Goal: Transaction & Acquisition: Obtain resource

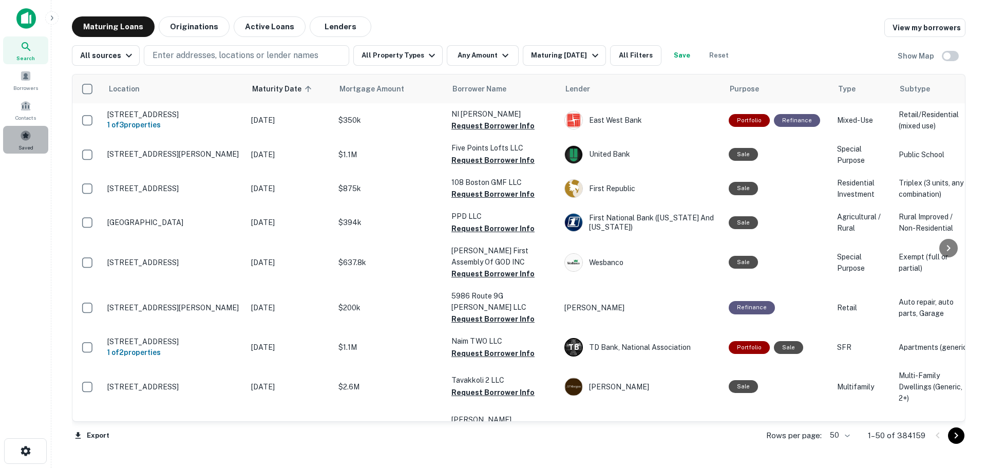
click at [23, 138] on span at bounding box center [25, 135] width 11 height 11
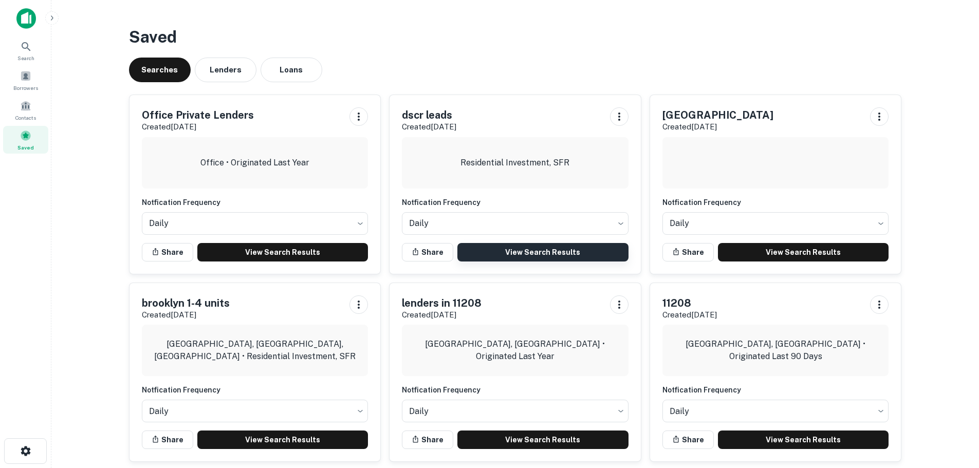
click at [531, 253] on link "View Search Results" at bounding box center [542, 252] width 171 height 18
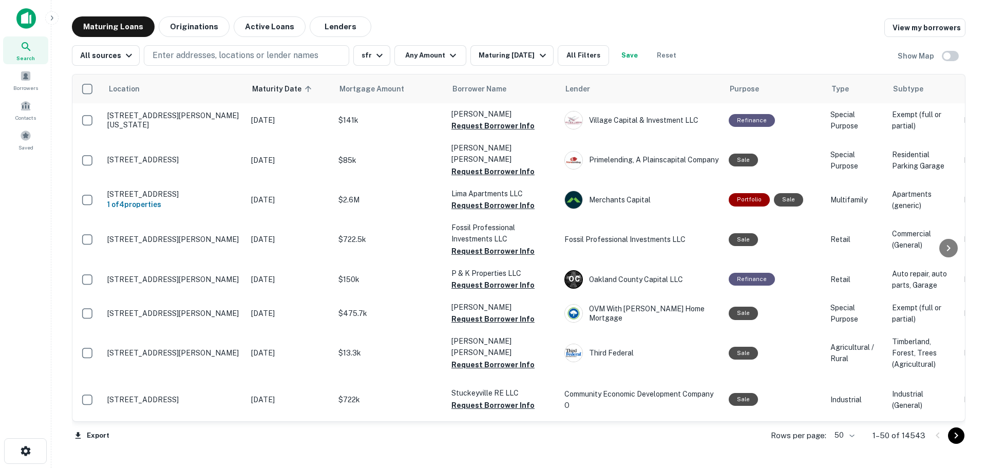
click at [852, 435] on body "Search Borrowers Contacts Saved Maturing Loans Originations Active Loans Lender…" at bounding box center [493, 234] width 986 height 468
click at [852, 444] on li "100" at bounding box center [846, 446] width 30 height 18
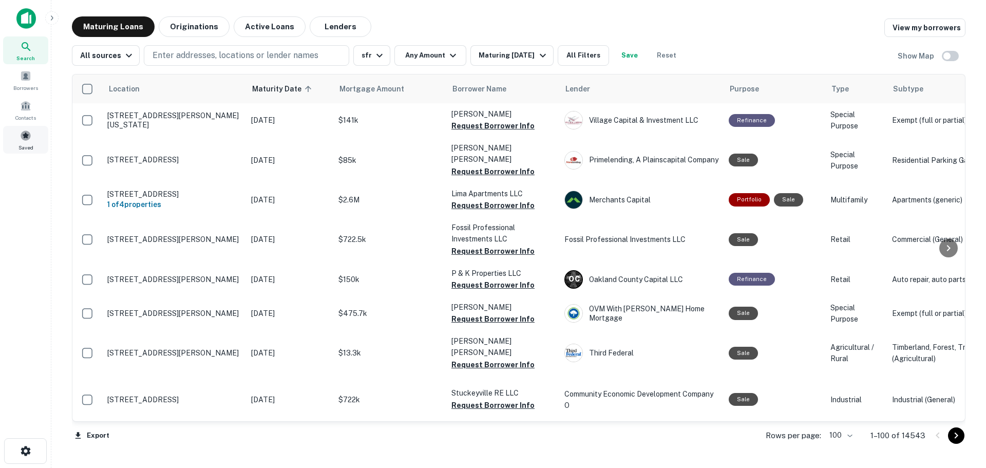
click at [29, 137] on span at bounding box center [25, 135] width 11 height 11
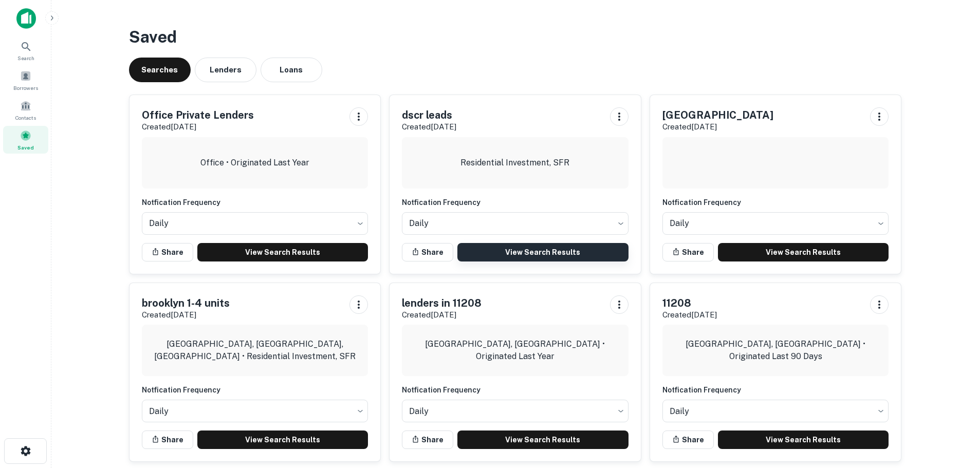
click at [516, 252] on link "View Search Results" at bounding box center [542, 252] width 171 height 18
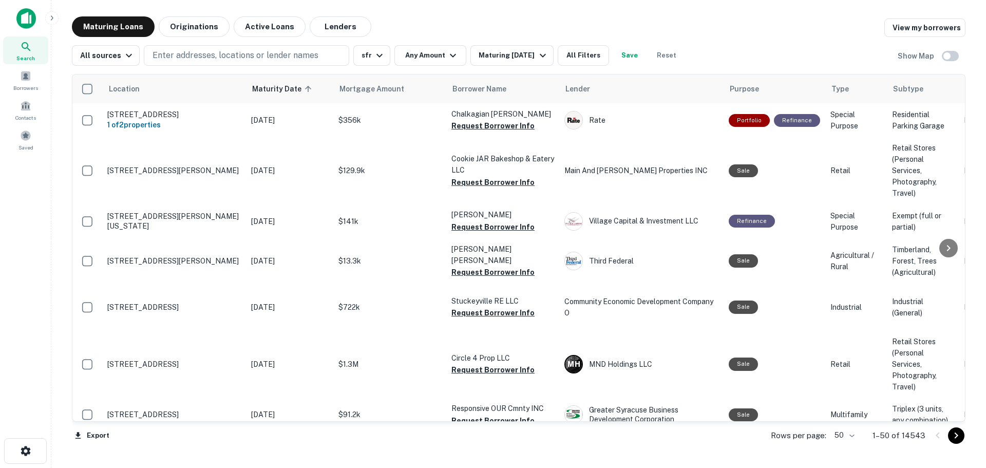
click at [857, 435] on body "Search Borrowers Contacts Saved Maturing Loans Originations Active Loans Lender…" at bounding box center [493, 234] width 986 height 468
click at [850, 445] on li "100" at bounding box center [846, 446] width 30 height 18
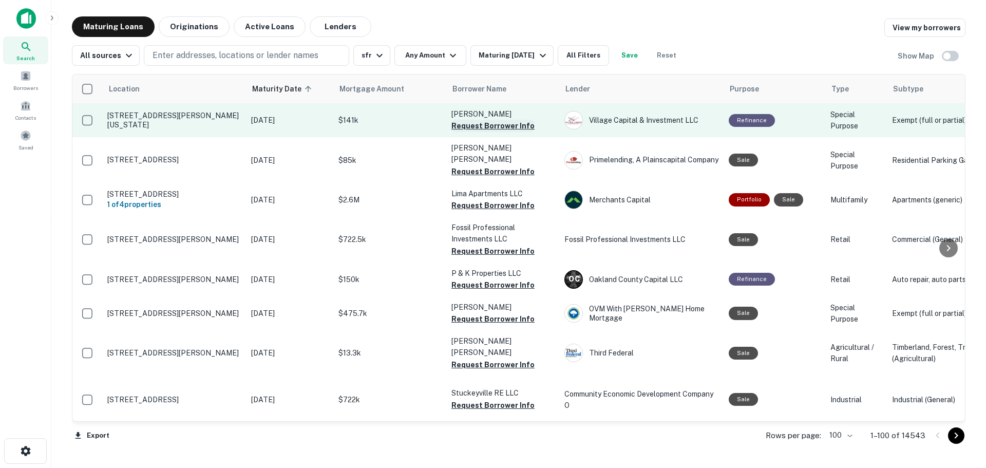
click at [507, 127] on button "Request Borrower Info" at bounding box center [493, 126] width 83 height 12
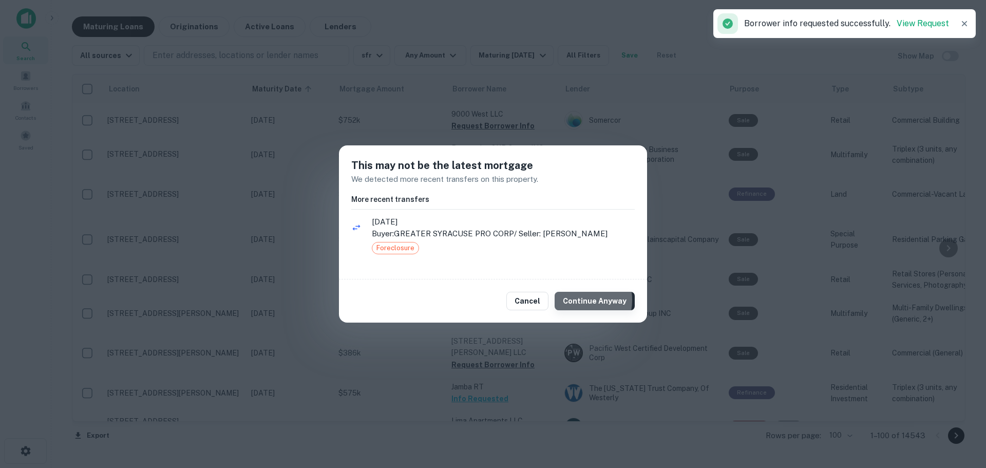
click at [578, 300] on button "Continue Anyway" at bounding box center [595, 301] width 80 height 18
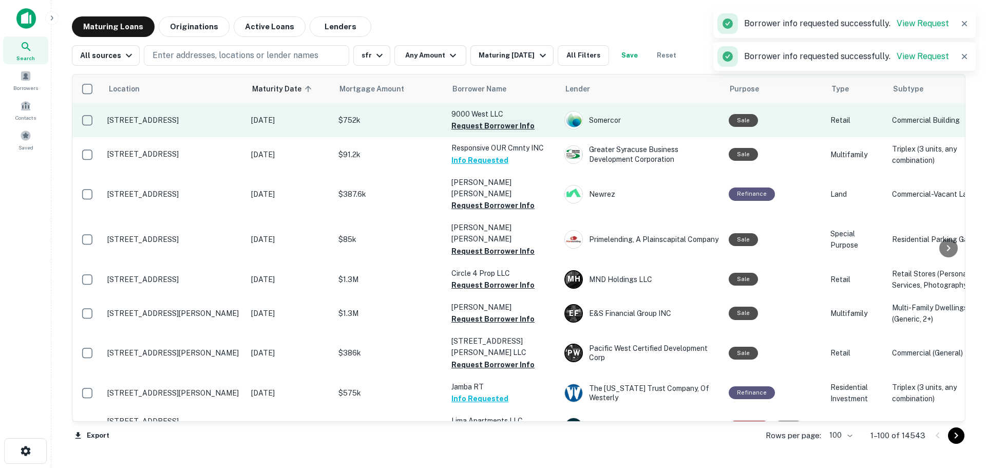
click at [522, 124] on button "Request Borrower Info" at bounding box center [493, 126] width 83 height 12
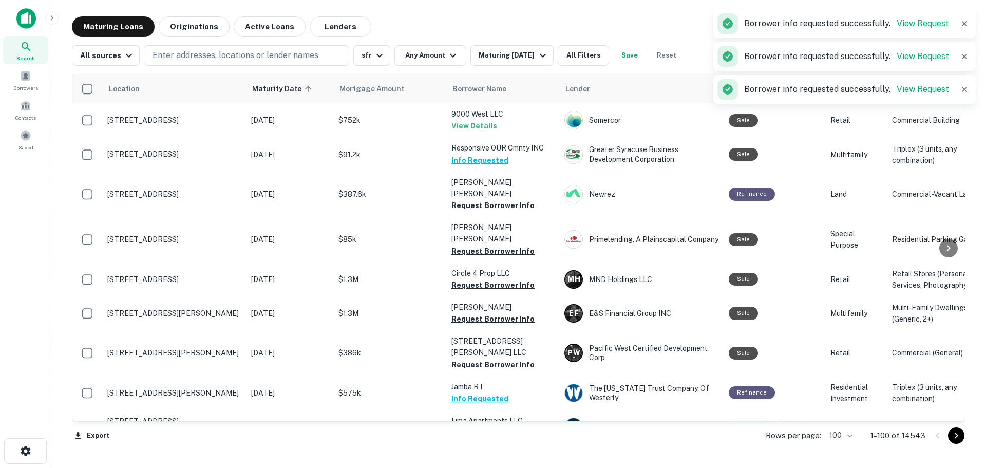
click at [513, 161] on td "Responsive OUR Cmnty INC Info Requested" at bounding box center [502, 154] width 113 height 34
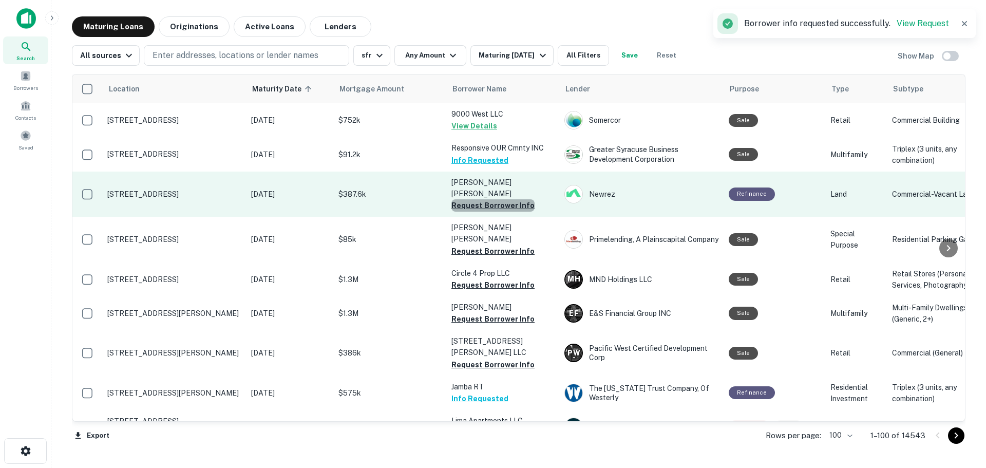
click at [514, 199] on button "Request Borrower Info" at bounding box center [493, 205] width 83 height 12
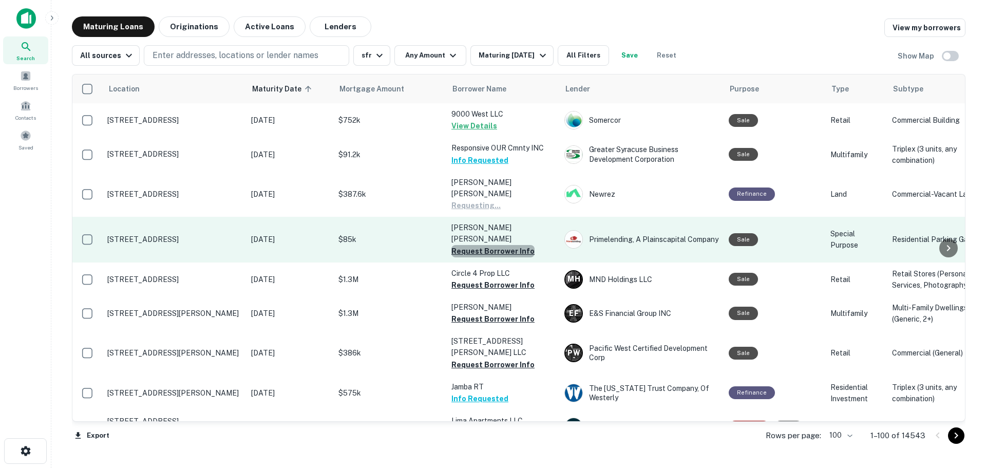
click at [513, 245] on button "Request Borrower Info" at bounding box center [493, 251] width 83 height 12
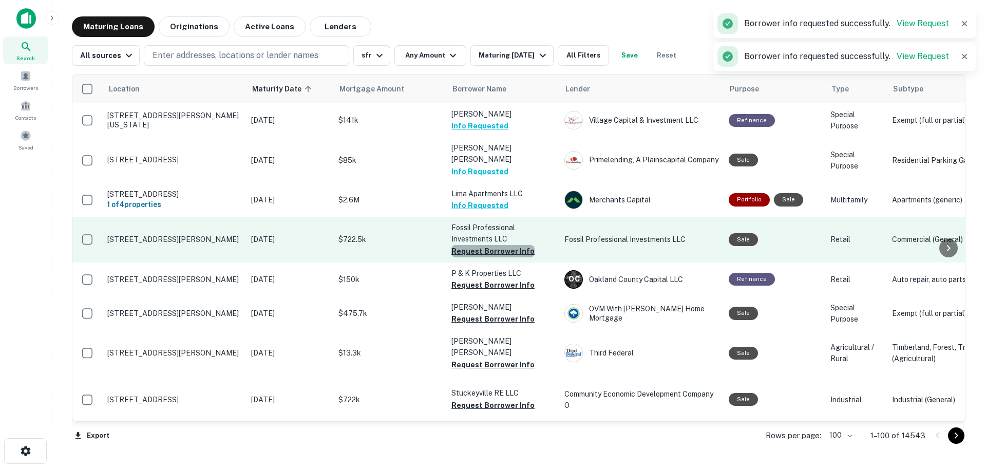
click at [516, 245] on button "Request Borrower Info" at bounding box center [493, 251] width 83 height 12
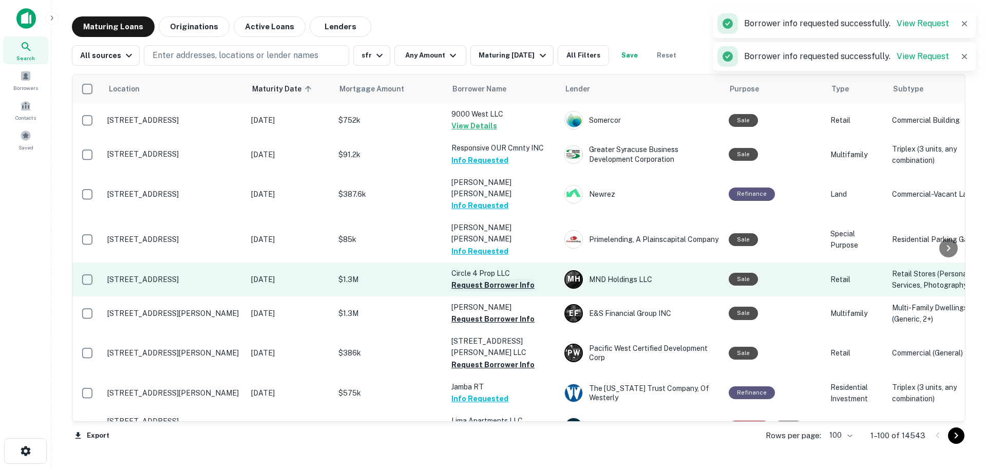
click at [515, 279] on button "Request Borrower Info" at bounding box center [493, 285] width 83 height 12
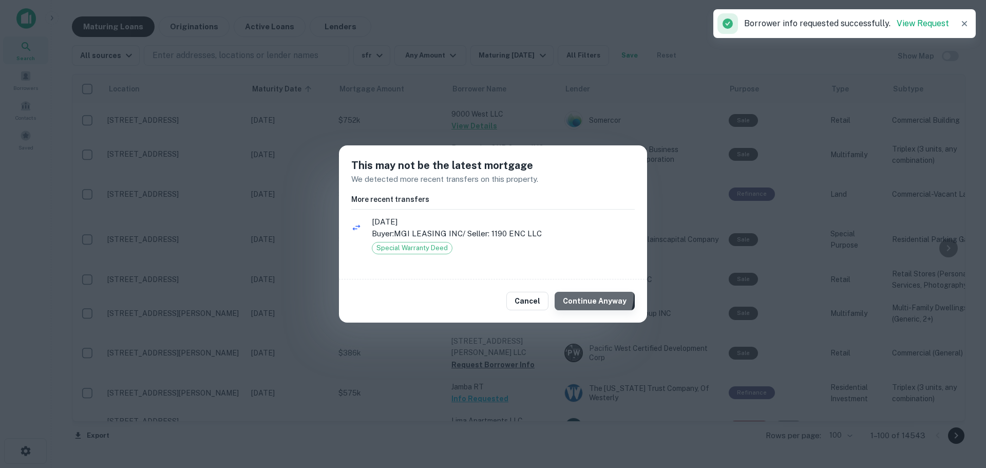
click at [588, 295] on button "Continue Anyway" at bounding box center [595, 301] width 80 height 18
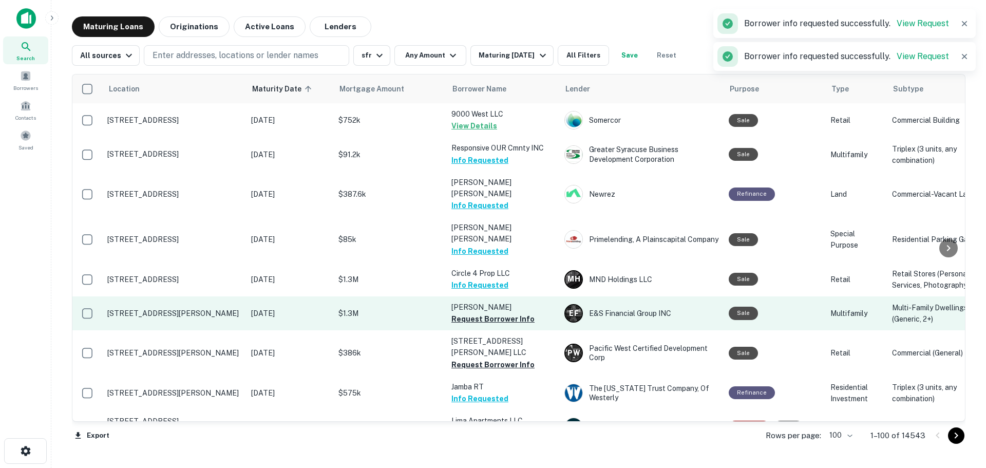
scroll to position [103, 0]
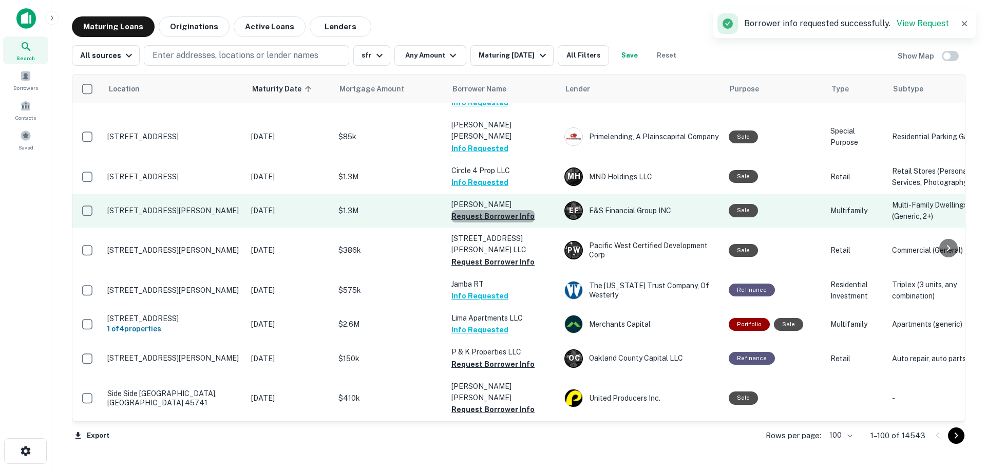
click at [518, 210] on button "Request Borrower Info" at bounding box center [493, 216] width 83 height 12
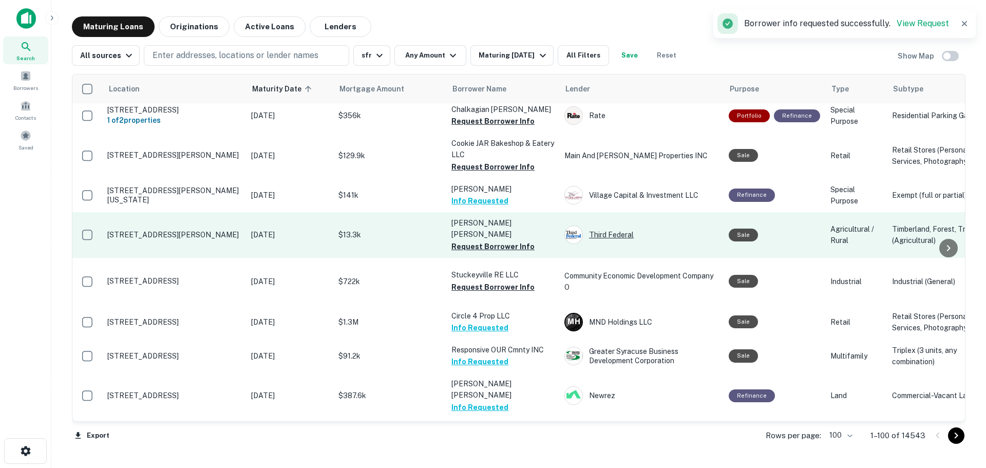
scroll to position [0, 0]
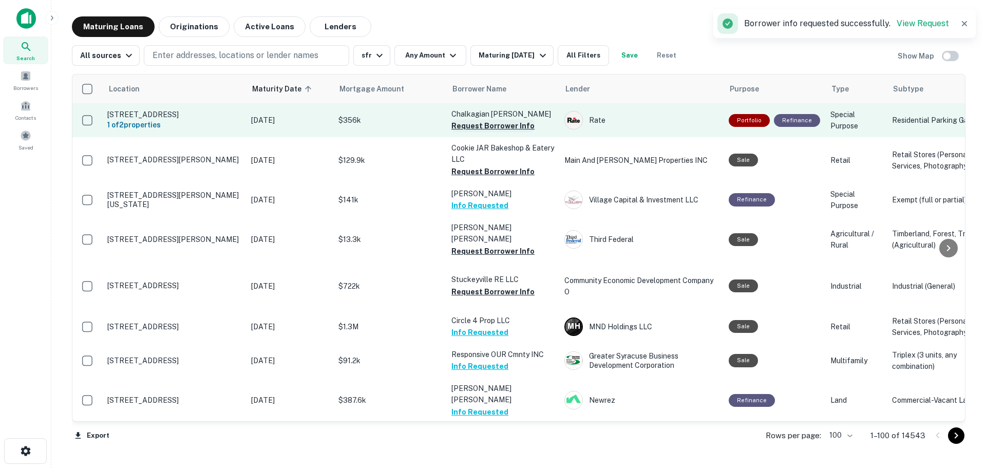
click at [515, 126] on button "Request Borrower Info" at bounding box center [493, 126] width 83 height 12
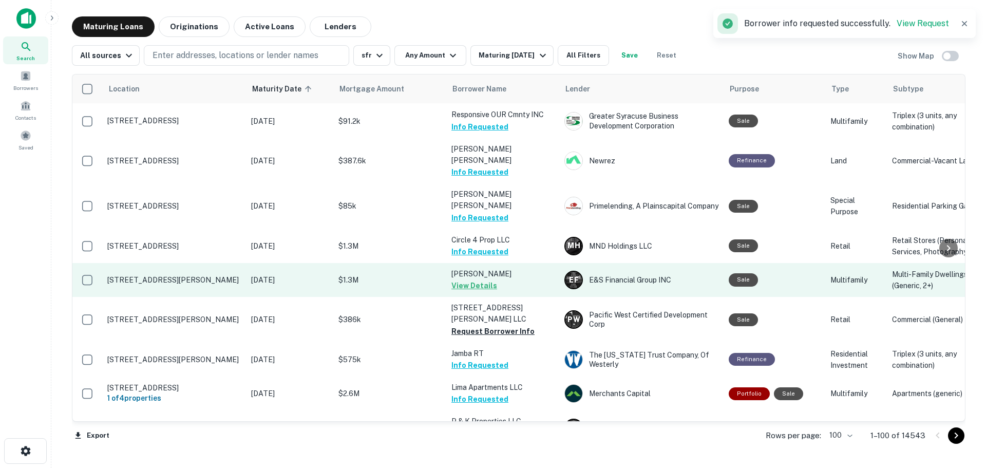
scroll to position [51, 0]
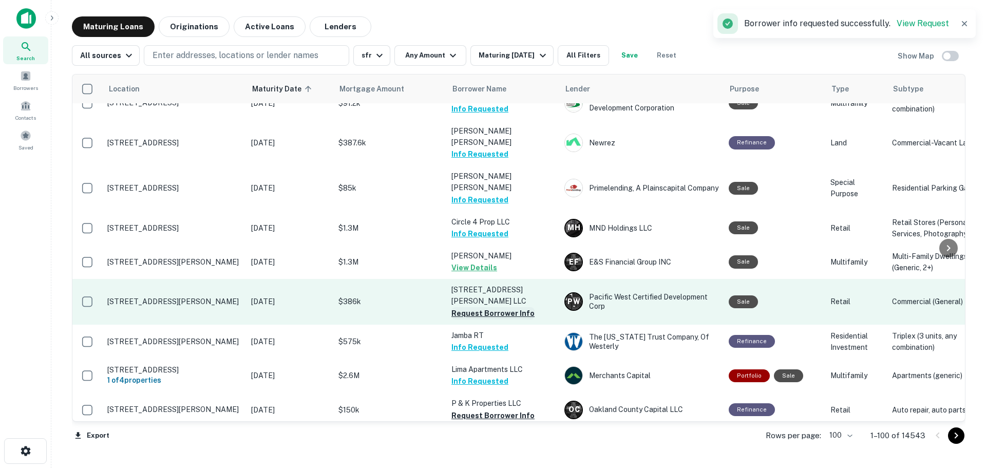
click at [508, 307] on button "Request Borrower Info" at bounding box center [493, 313] width 83 height 12
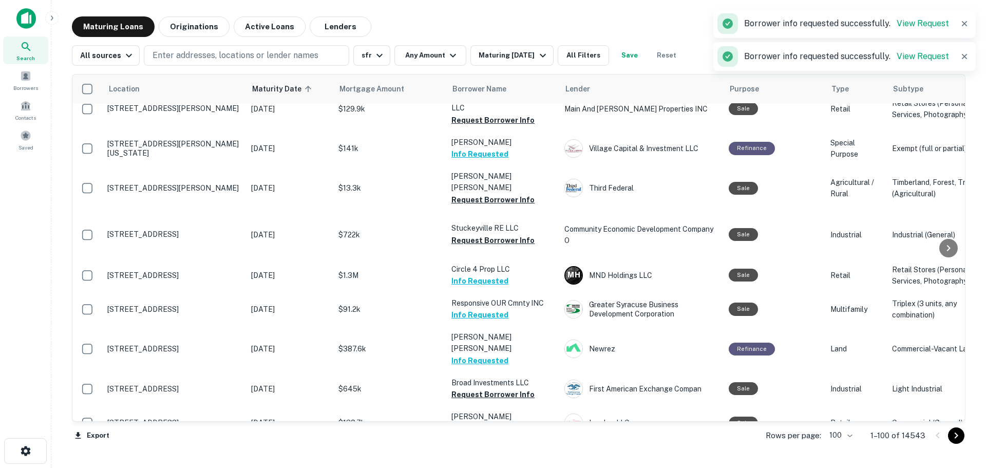
scroll to position [206, 0]
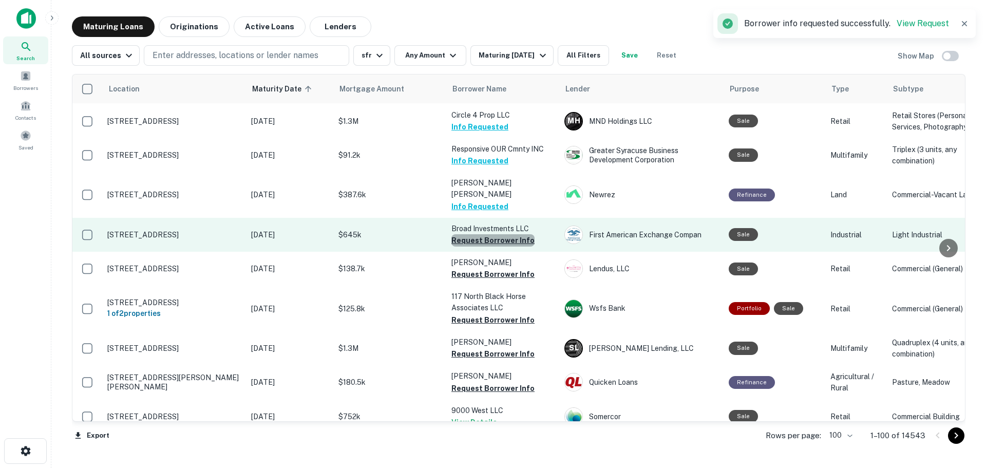
click at [511, 234] on button "Request Borrower Info" at bounding box center [493, 240] width 83 height 12
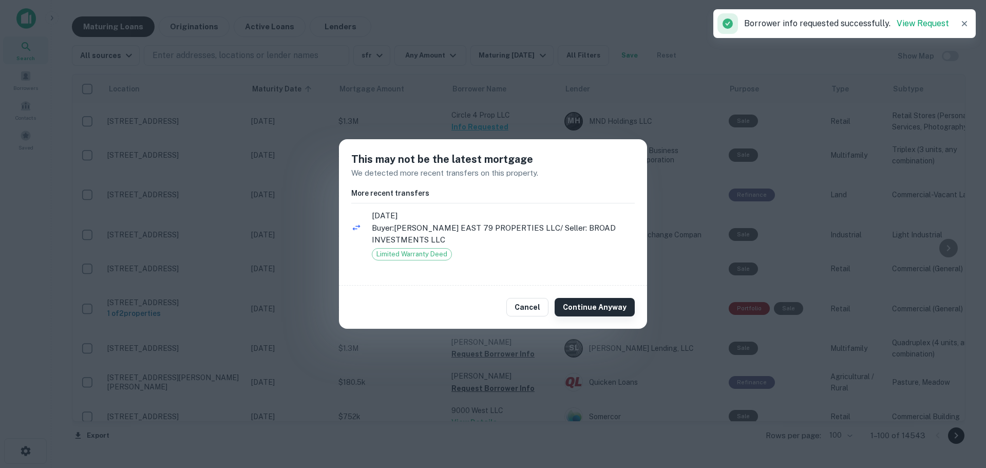
click at [595, 300] on button "Continue Anyway" at bounding box center [595, 307] width 80 height 18
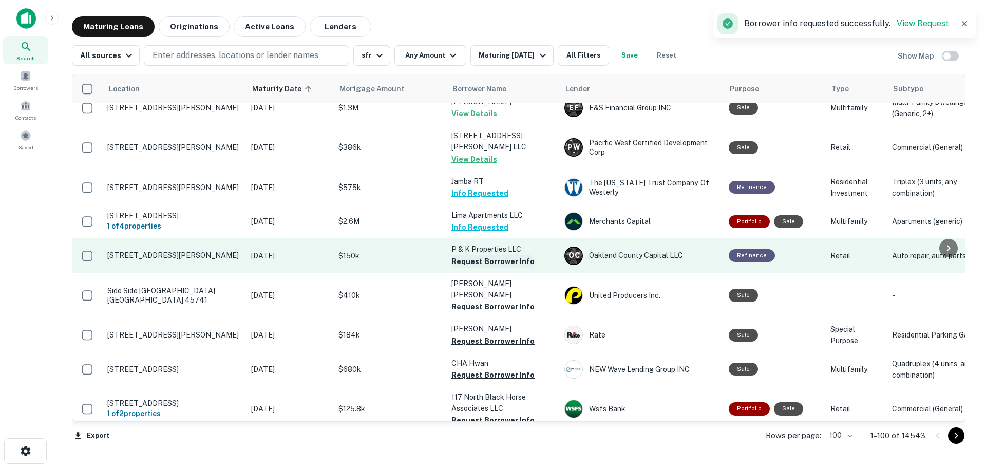
click at [519, 255] on button "Request Borrower Info" at bounding box center [493, 261] width 83 height 12
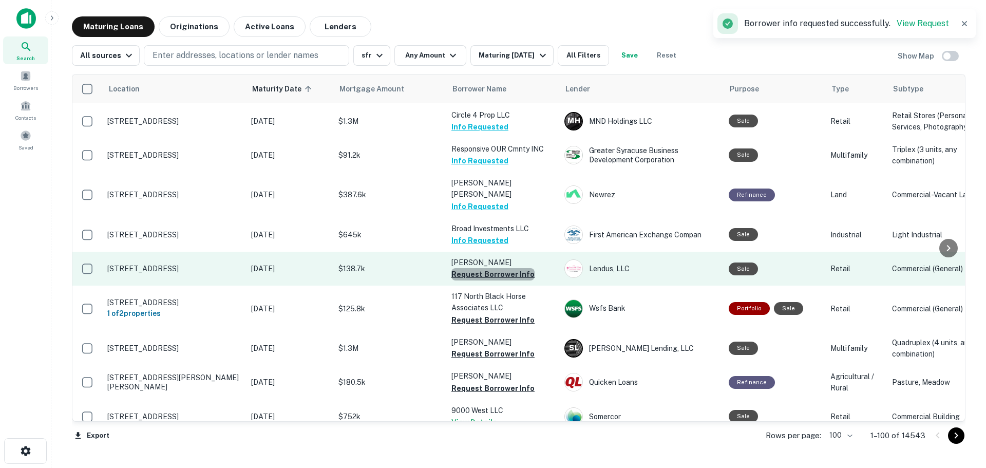
click at [507, 268] on button "Request Borrower Info" at bounding box center [493, 274] width 83 height 12
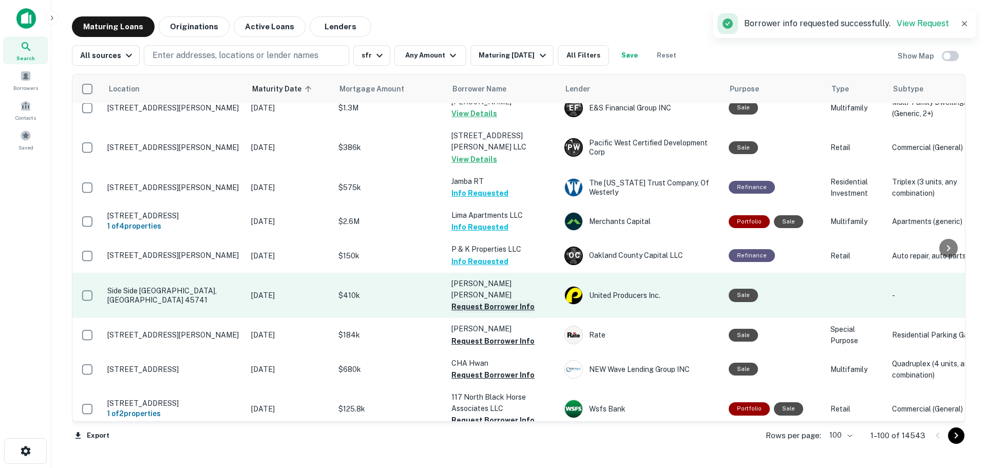
click at [517, 301] on button "Request Borrower Info" at bounding box center [493, 307] width 83 height 12
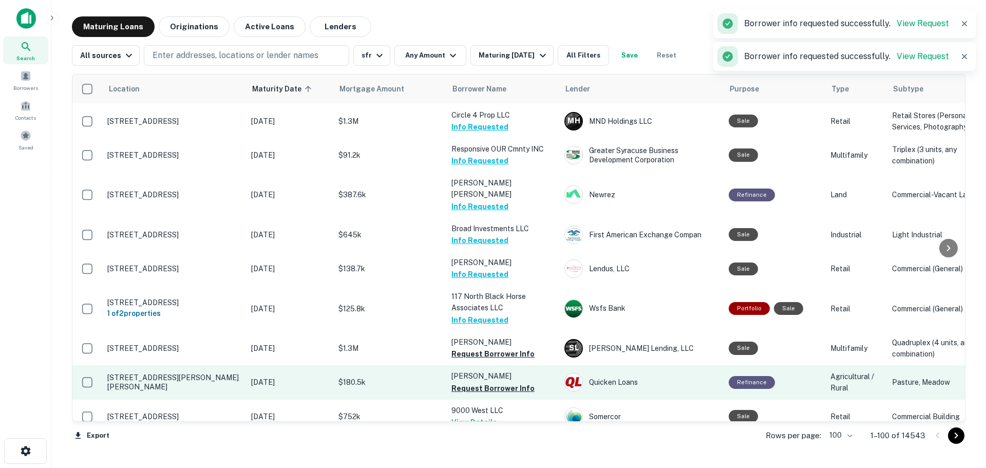
scroll to position [308, 0]
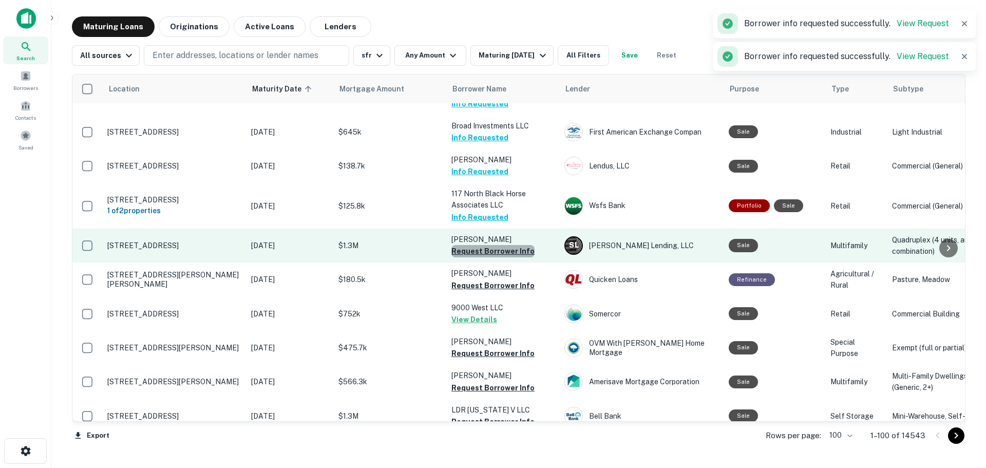
click at [513, 245] on button "Request Borrower Info" at bounding box center [493, 251] width 83 height 12
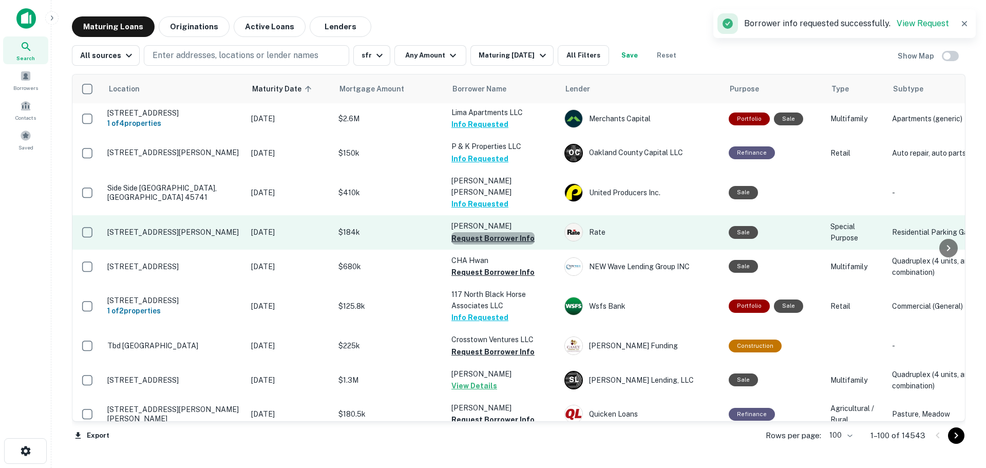
click at [509, 232] on button "Request Borrower Info" at bounding box center [493, 238] width 83 height 12
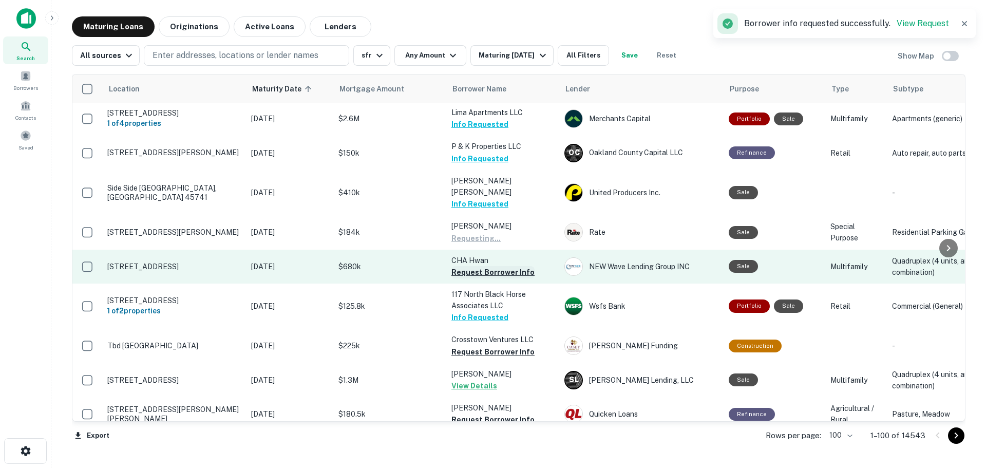
click at [519, 266] on button "Request Borrower Info" at bounding box center [493, 272] width 83 height 12
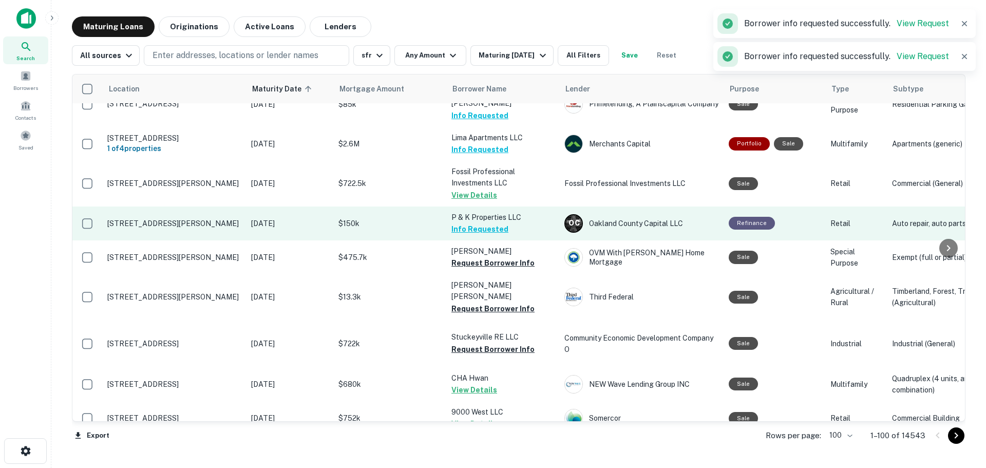
scroll to position [103, 0]
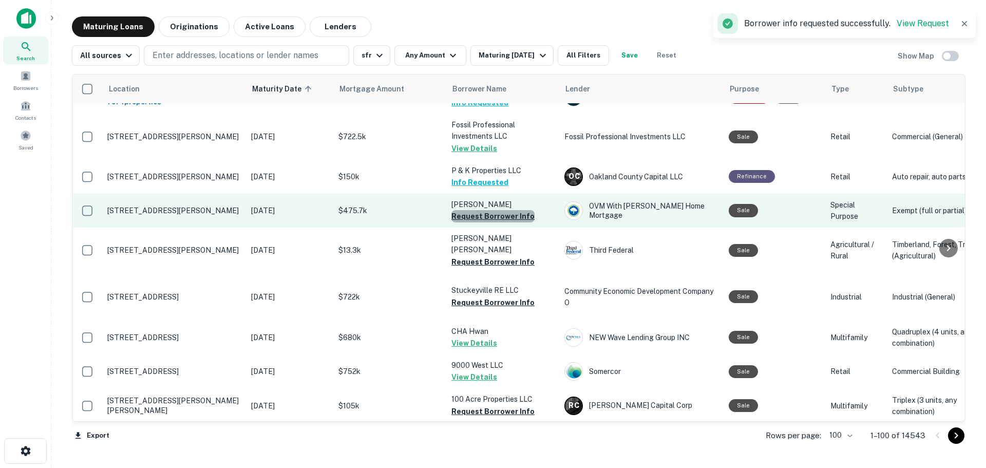
click at [509, 210] on button "Request Borrower Info" at bounding box center [493, 216] width 83 height 12
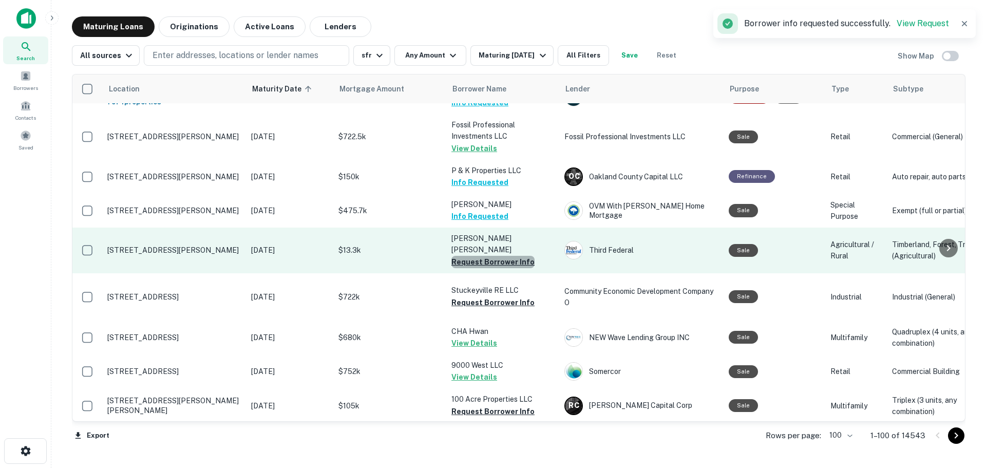
click at [520, 256] on button "Request Borrower Info" at bounding box center [493, 262] width 83 height 12
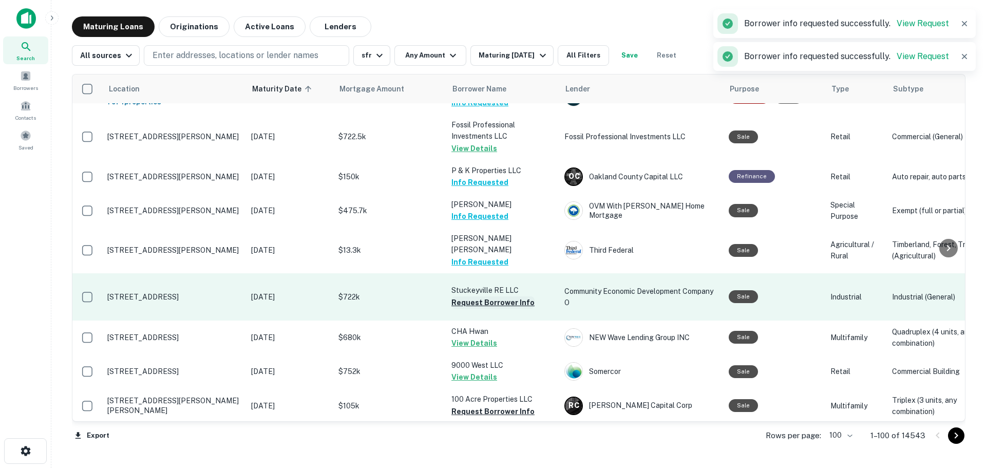
click at [518, 296] on button "Request Borrower Info" at bounding box center [493, 302] width 83 height 12
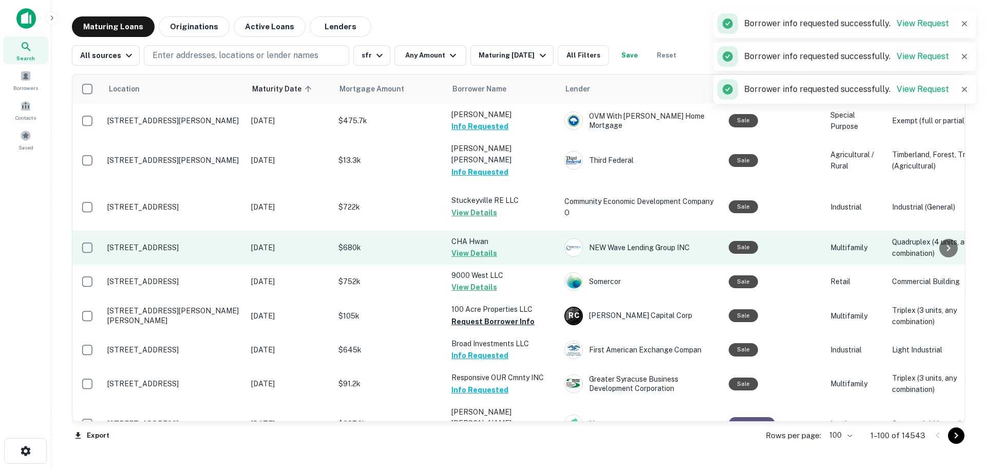
scroll to position [206, 0]
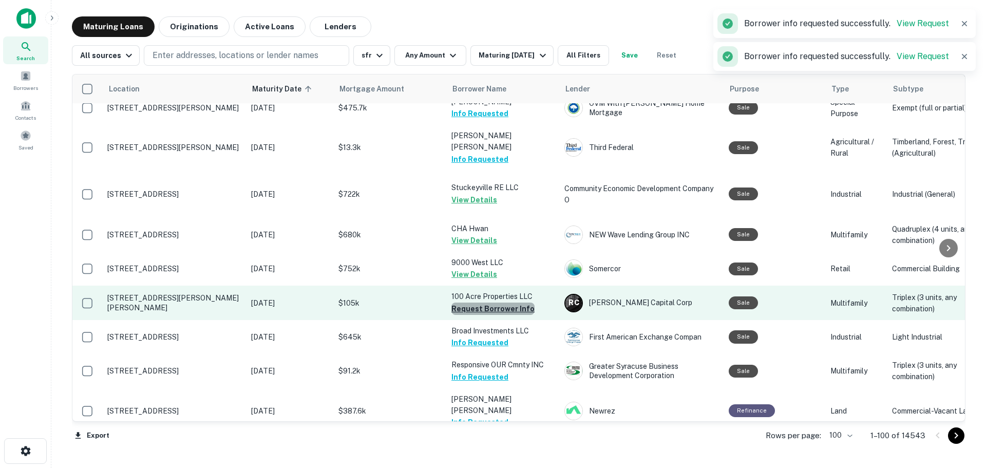
click at [521, 303] on button "Request Borrower Info" at bounding box center [493, 309] width 83 height 12
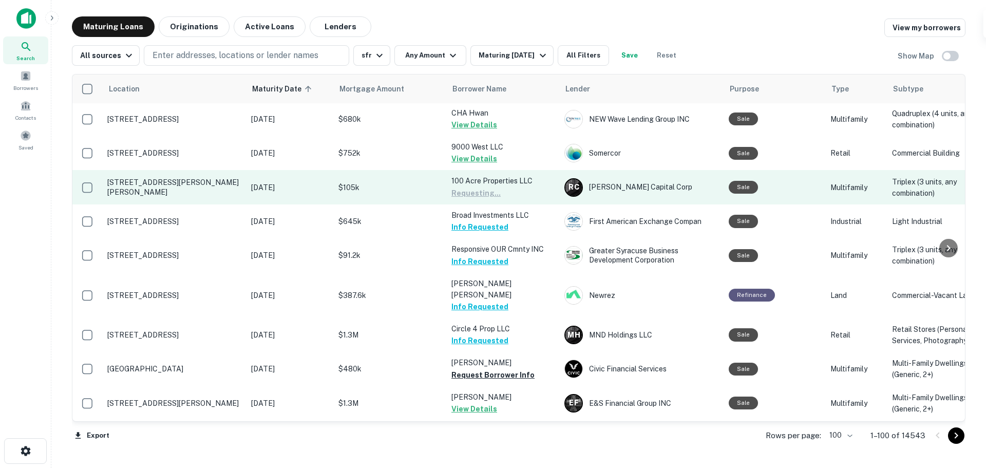
scroll to position [411, 0]
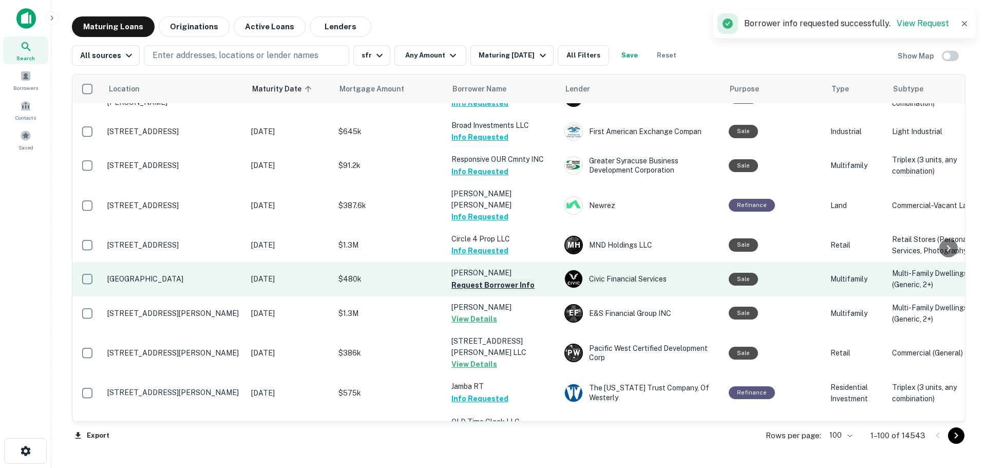
click at [521, 279] on button "Request Borrower Info" at bounding box center [493, 285] width 83 height 12
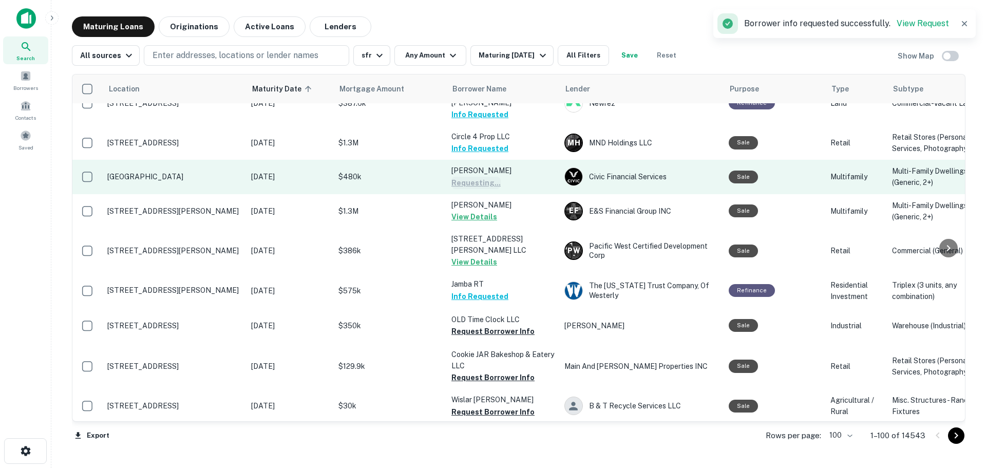
scroll to position [514, 0]
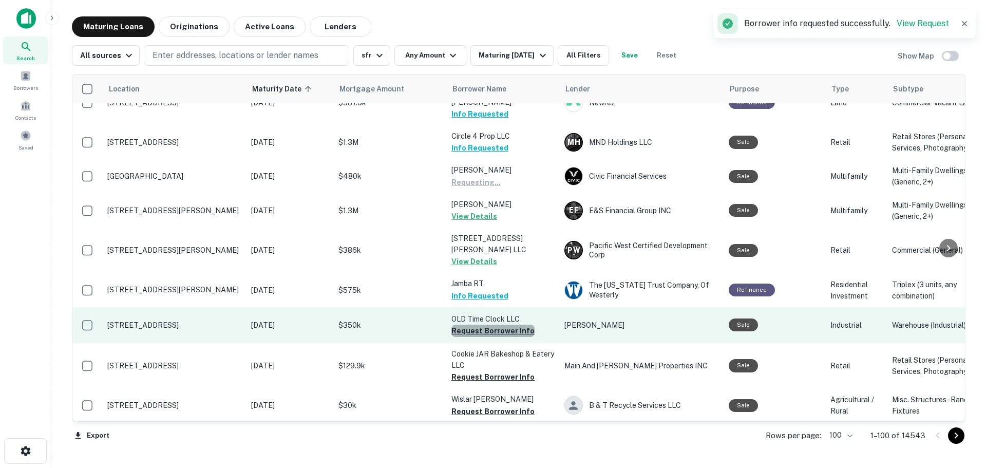
click at [502, 325] on button "Request Borrower Info" at bounding box center [493, 331] width 83 height 12
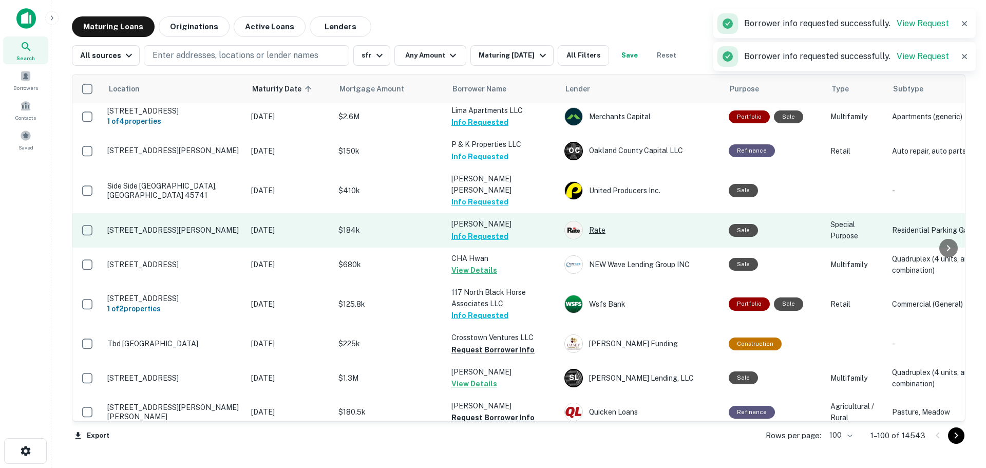
scroll to position [308, 0]
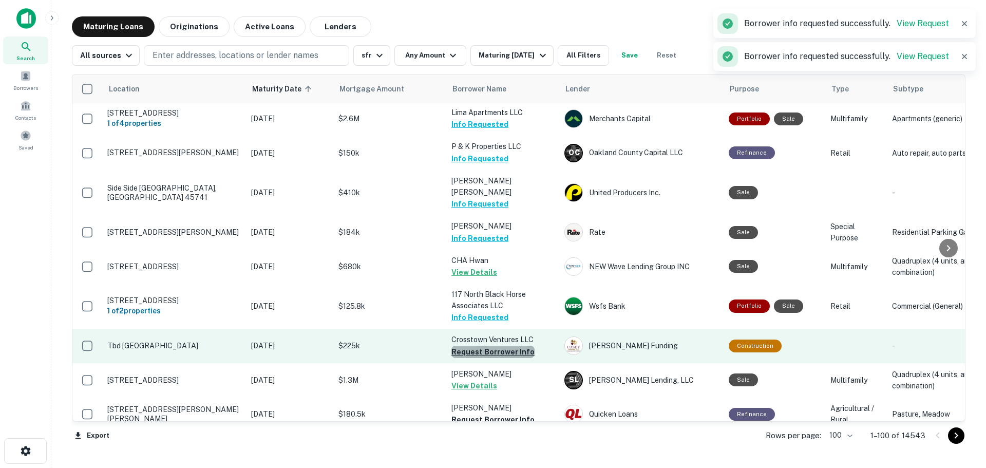
click at [513, 346] on button "Request Borrower Info" at bounding box center [493, 352] width 83 height 12
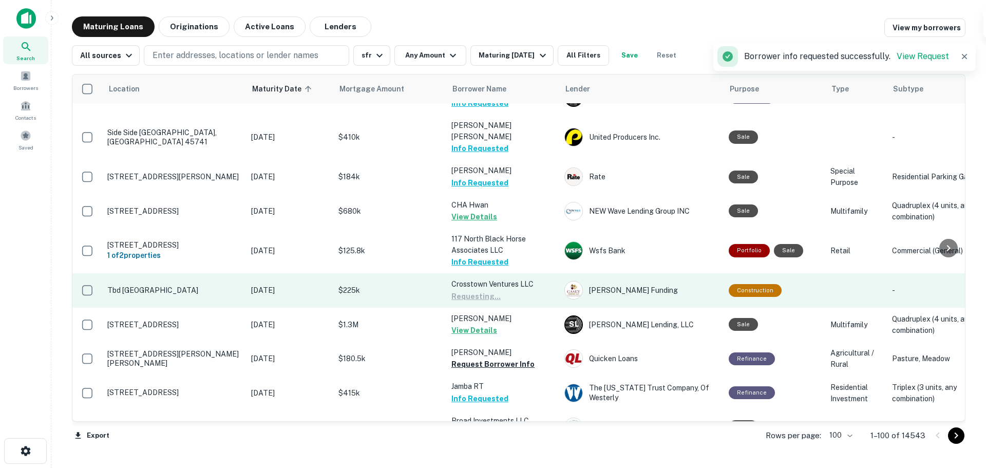
scroll to position [411, 0]
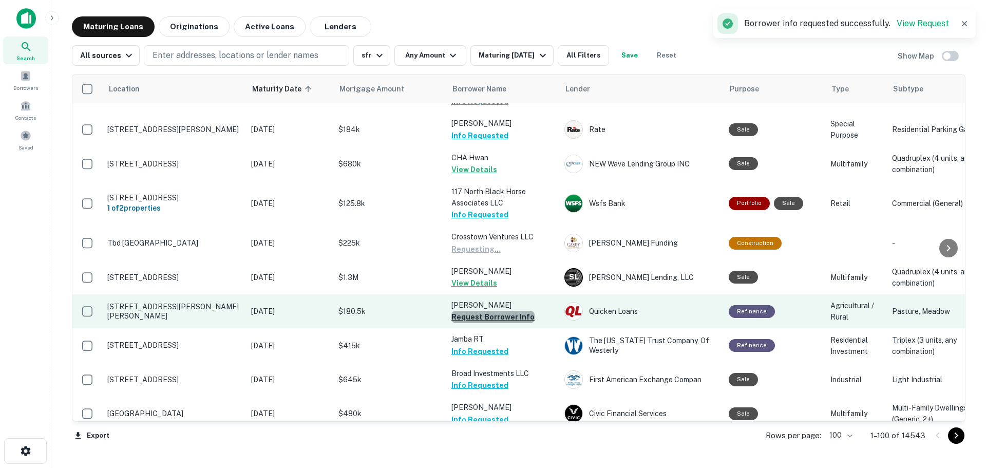
click at [513, 311] on button "Request Borrower Info" at bounding box center [493, 317] width 83 height 12
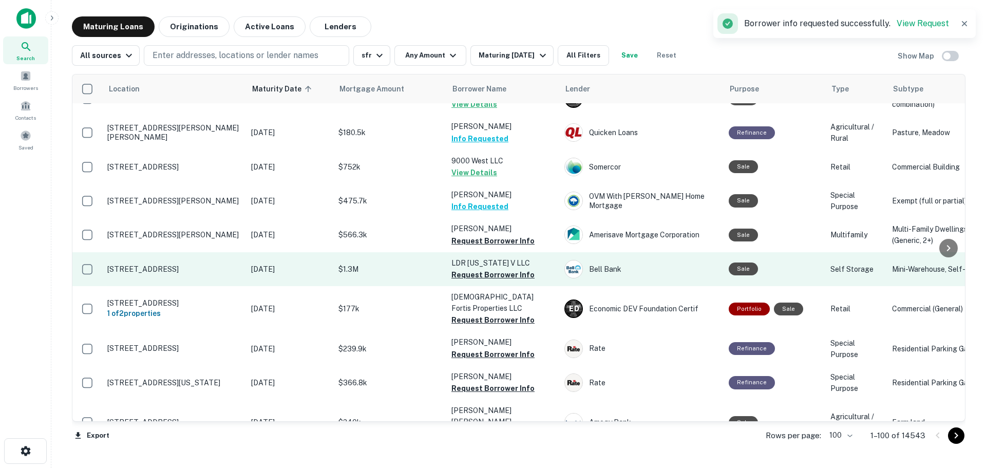
scroll to position [462, 0]
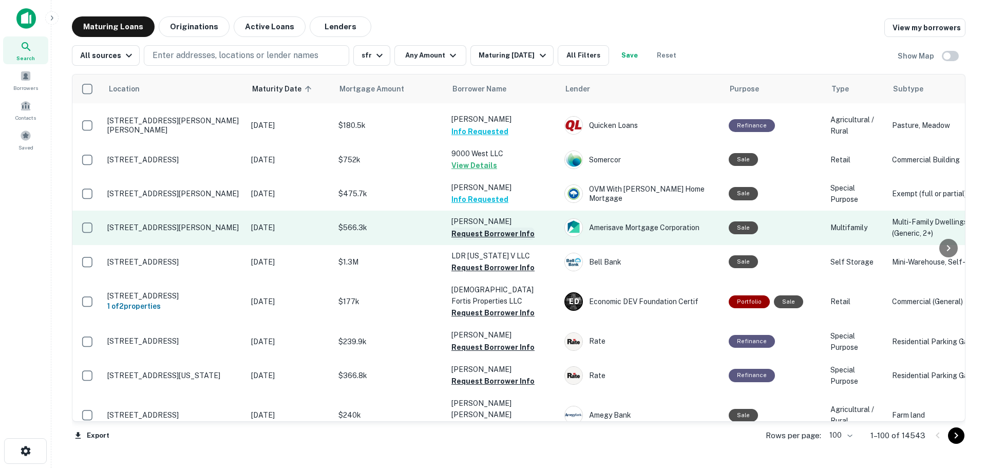
click at [522, 228] on button "Request Borrower Info" at bounding box center [493, 234] width 83 height 12
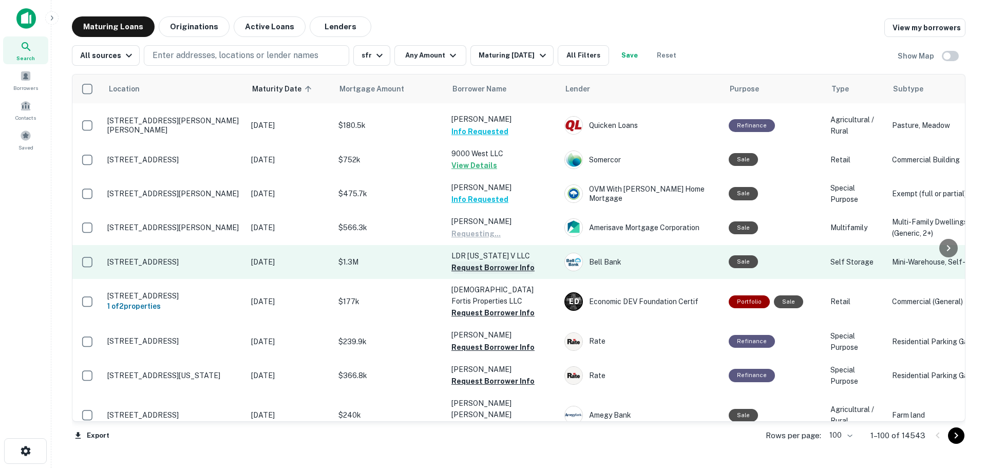
click at [517, 262] on button "Request Borrower Info" at bounding box center [493, 268] width 83 height 12
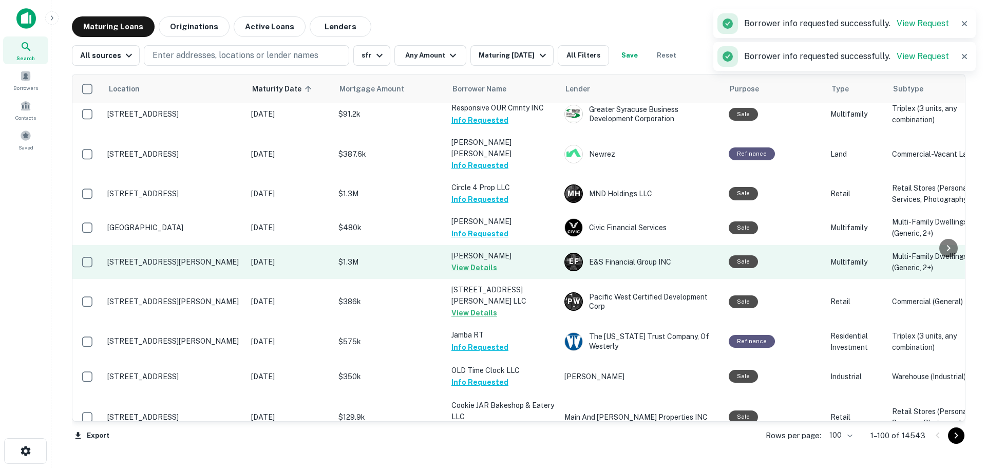
scroll to position [668, 0]
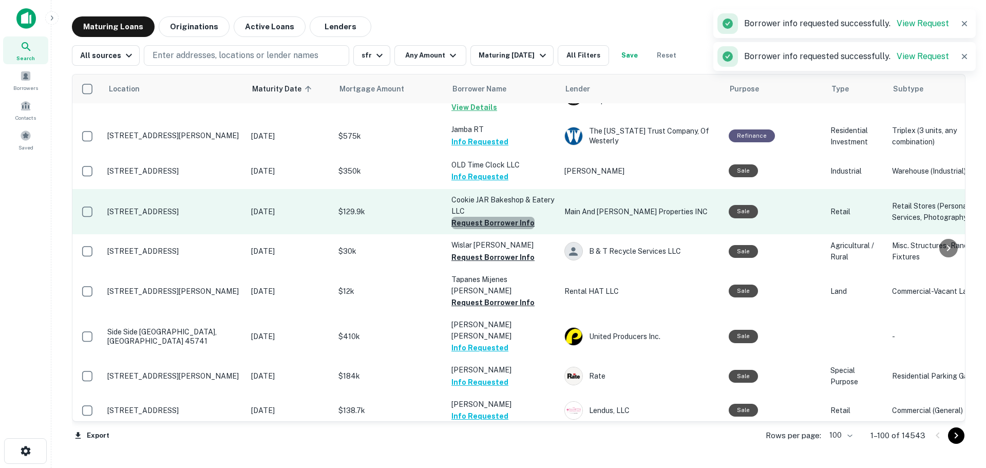
click at [512, 217] on button "Request Borrower Info" at bounding box center [493, 223] width 83 height 12
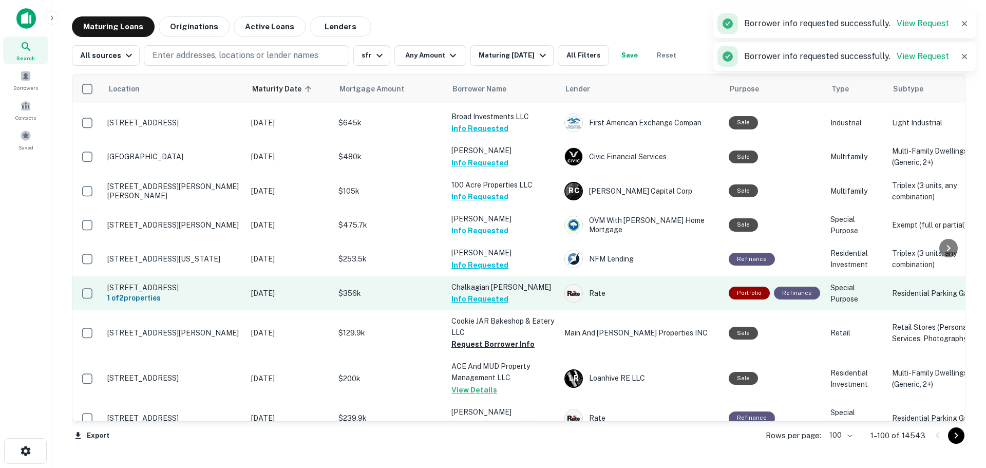
scroll to position [771, 0]
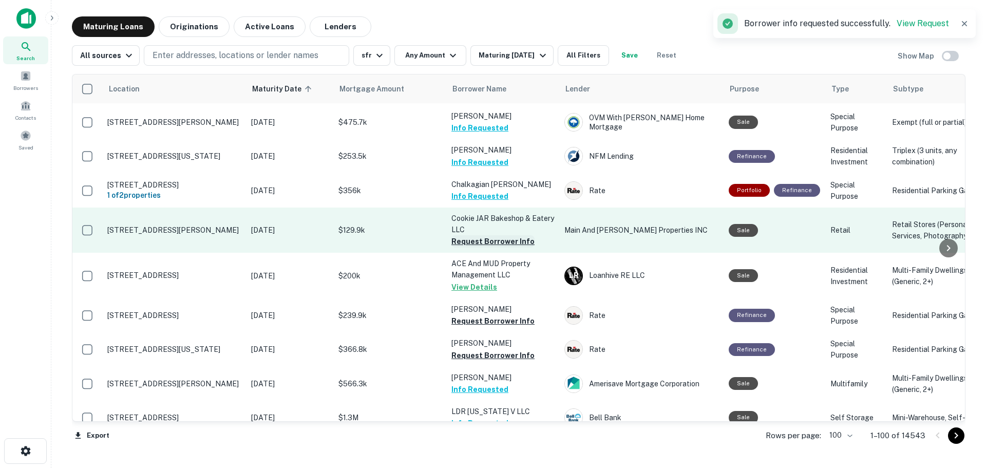
click at [515, 235] on button "Request Borrower Info" at bounding box center [493, 241] width 83 height 12
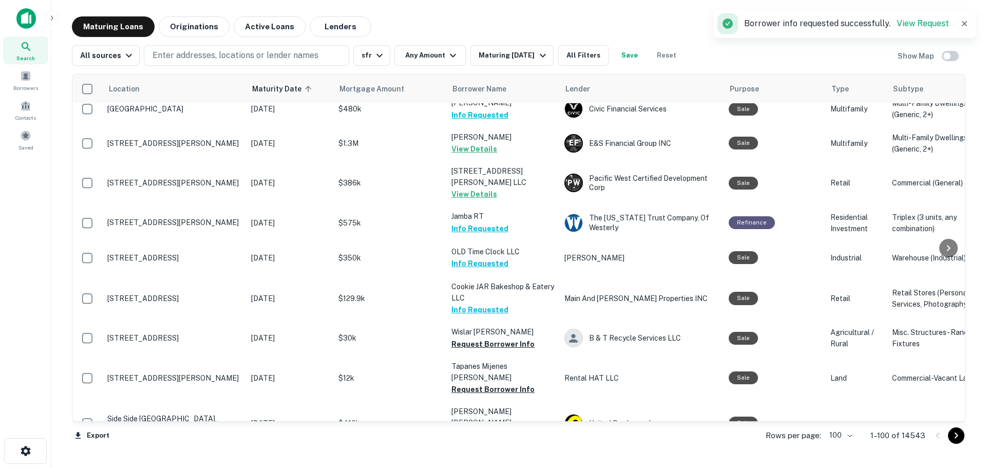
scroll to position [668, 0]
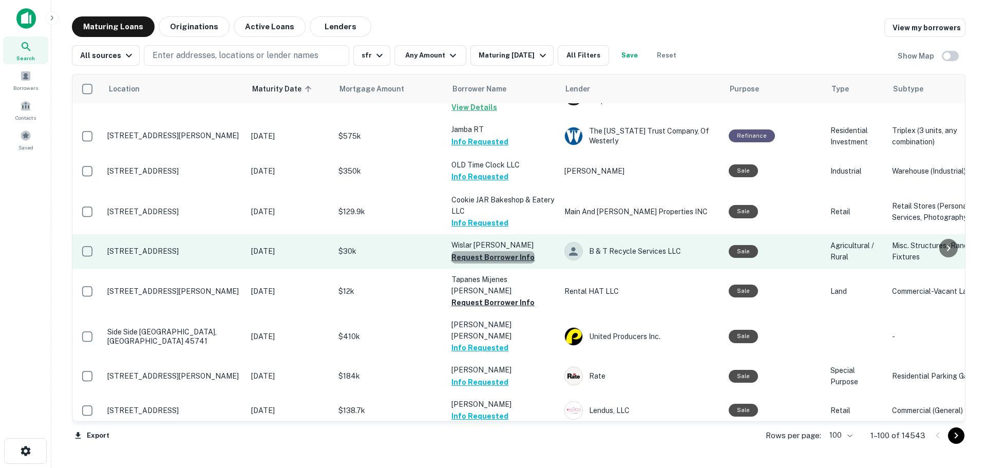
click at [513, 251] on button "Request Borrower Info" at bounding box center [493, 257] width 83 height 12
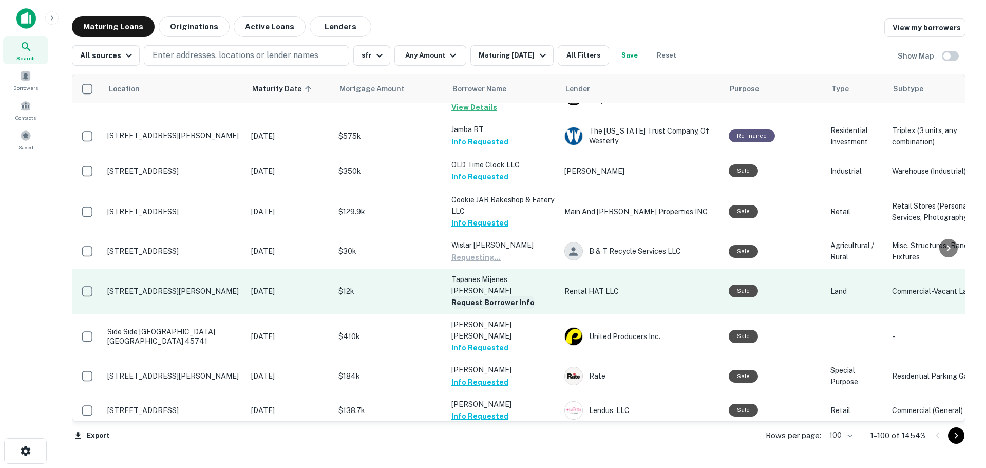
click at [511, 296] on button "Request Borrower Info" at bounding box center [493, 302] width 83 height 12
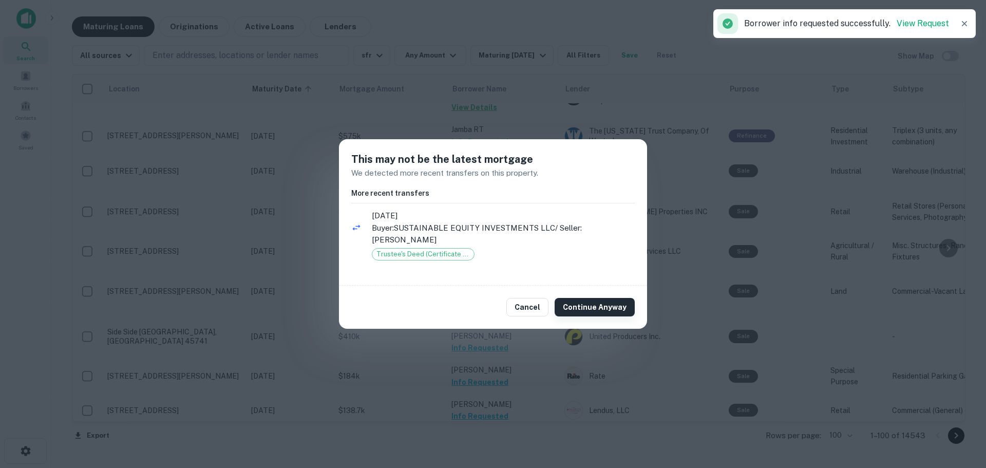
click at [596, 309] on button "Continue Anyway" at bounding box center [595, 307] width 80 height 18
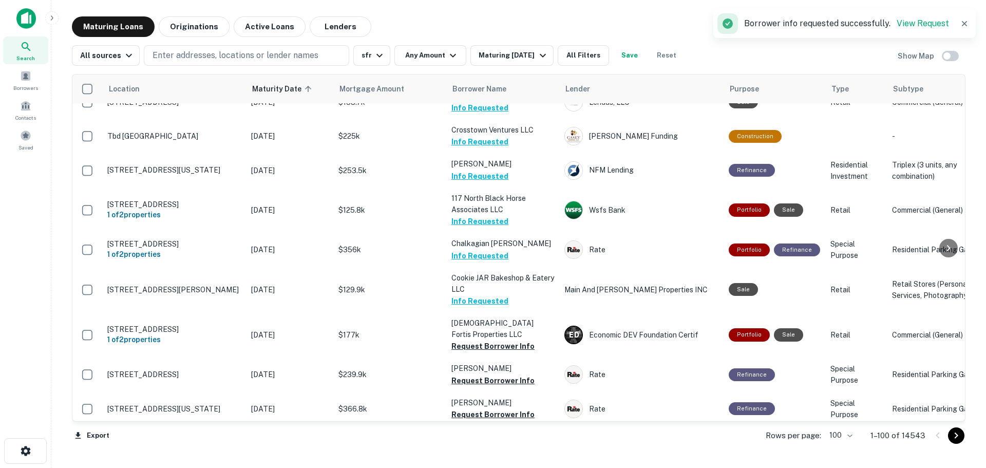
scroll to position [1028, 0]
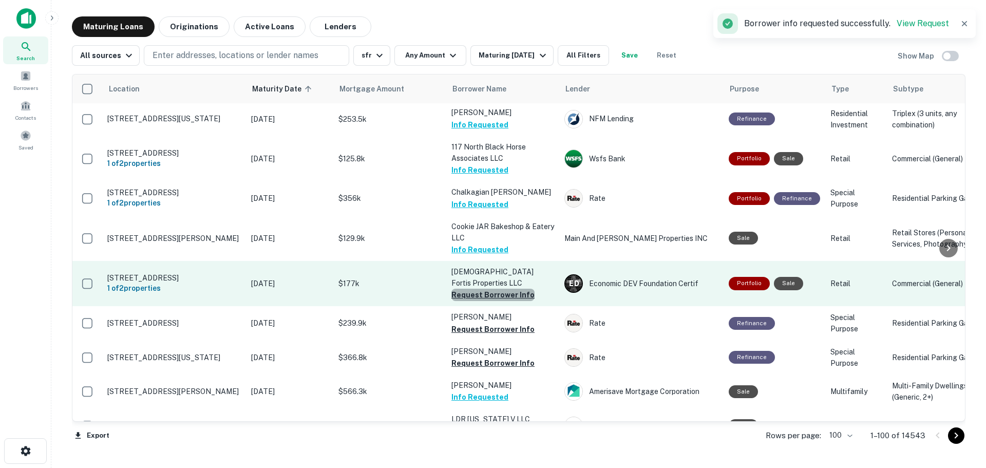
click at [499, 289] on button "Request Borrower Info" at bounding box center [493, 295] width 83 height 12
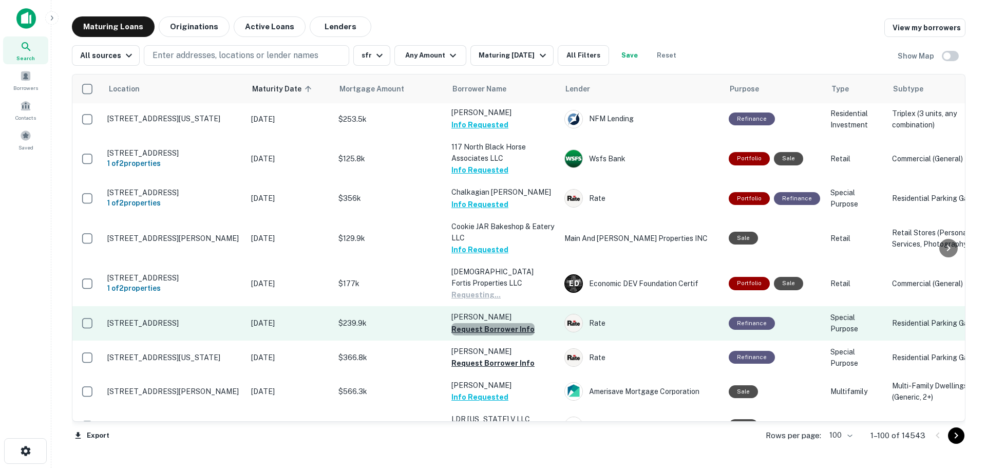
click at [508, 323] on button "Request Borrower Info" at bounding box center [493, 329] width 83 height 12
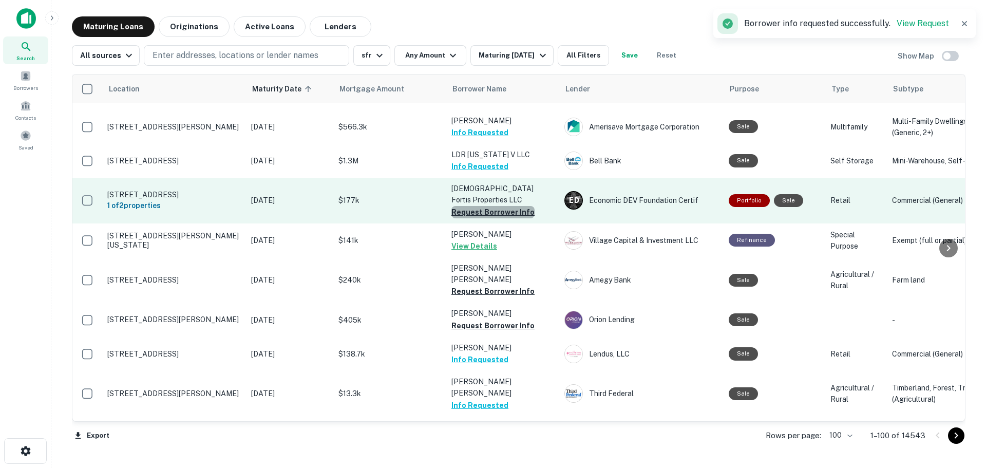
click at [514, 206] on button "Request Borrower Info" at bounding box center [493, 212] width 83 height 12
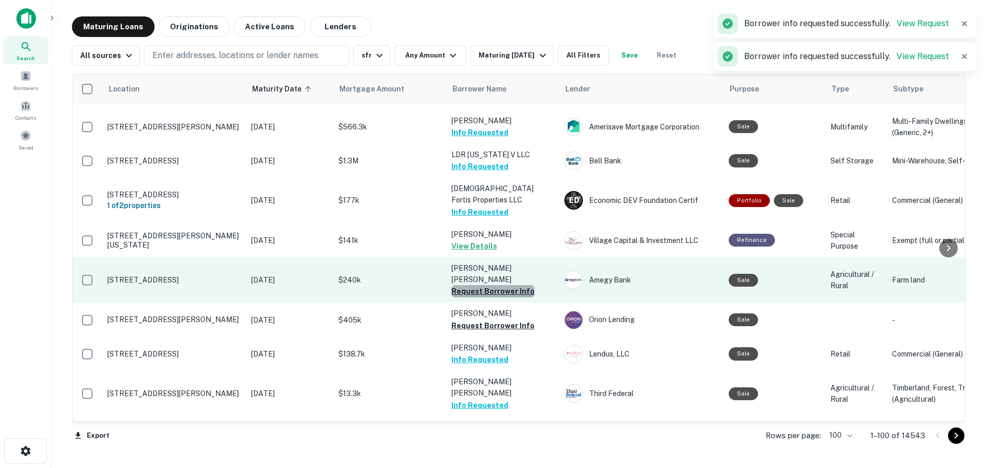
click at [514, 285] on button "Request Borrower Info" at bounding box center [493, 291] width 83 height 12
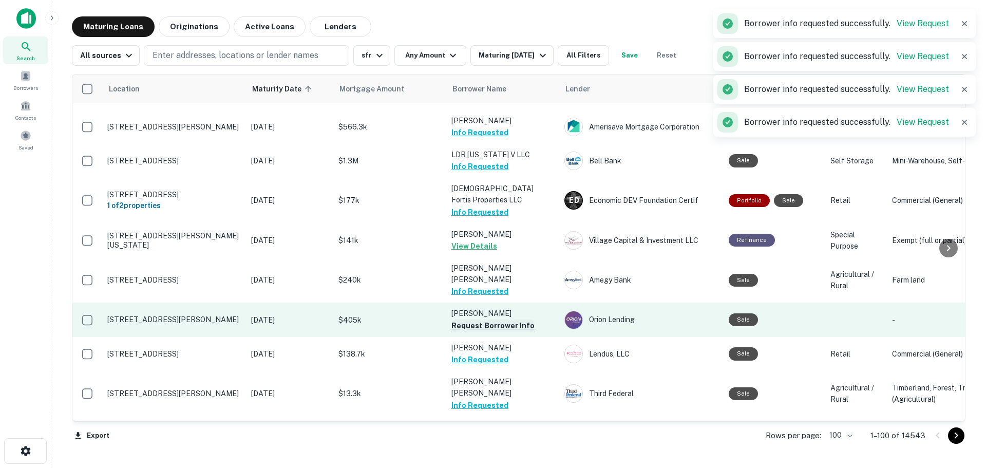
click at [520, 320] on button "Request Borrower Info" at bounding box center [493, 326] width 83 height 12
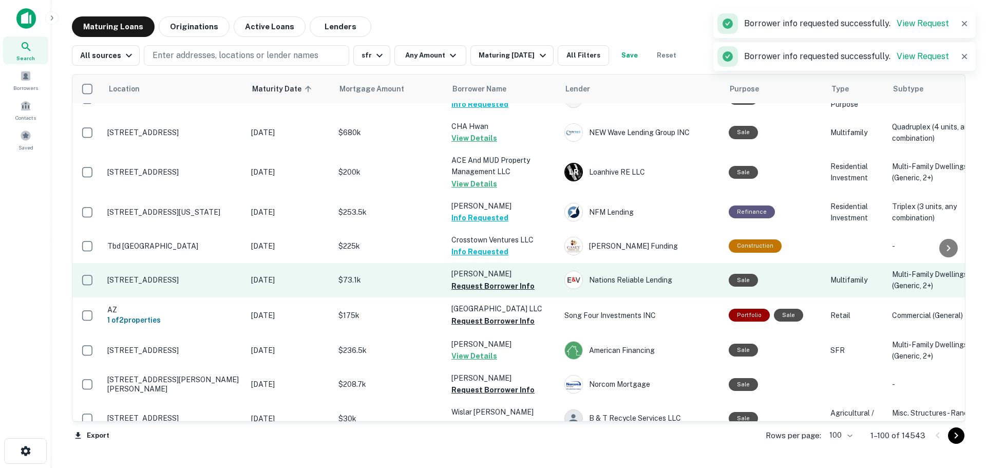
scroll to position [1233, 0]
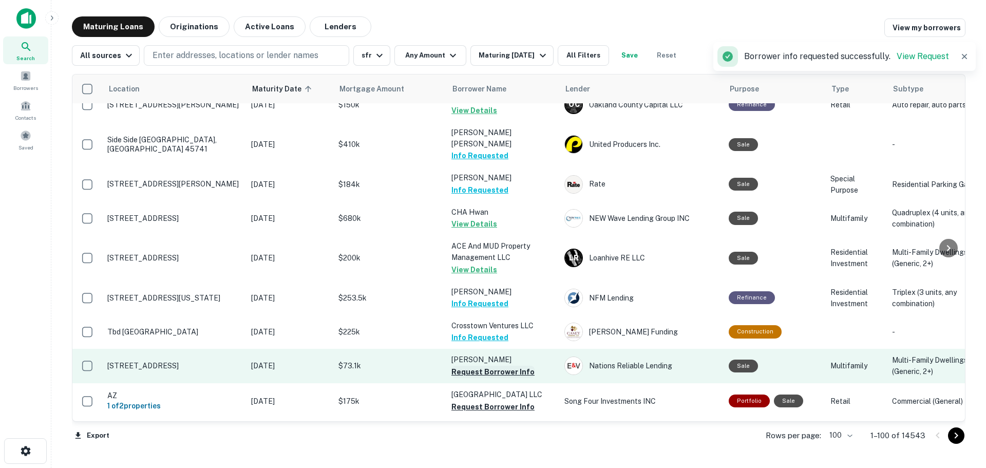
click at [516, 366] on button "Request Borrower Info" at bounding box center [493, 372] width 83 height 12
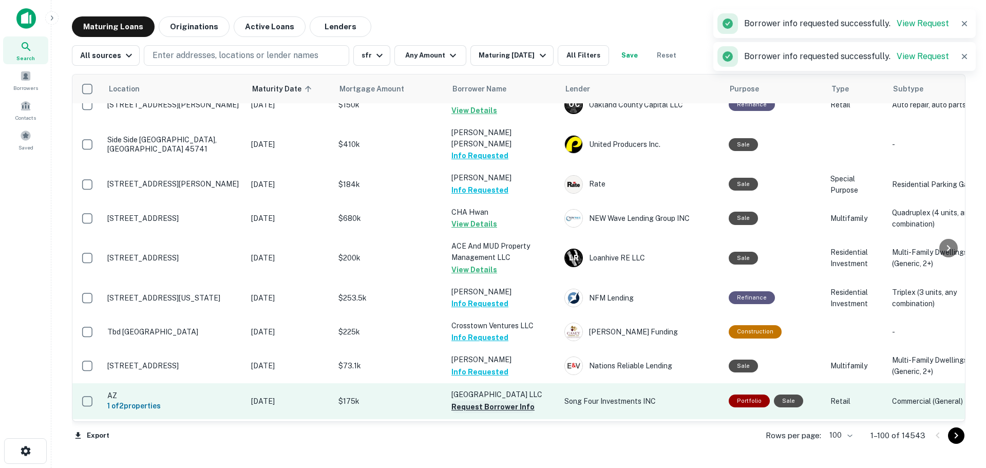
click at [513, 401] on button "Request Borrower Info" at bounding box center [493, 407] width 83 height 12
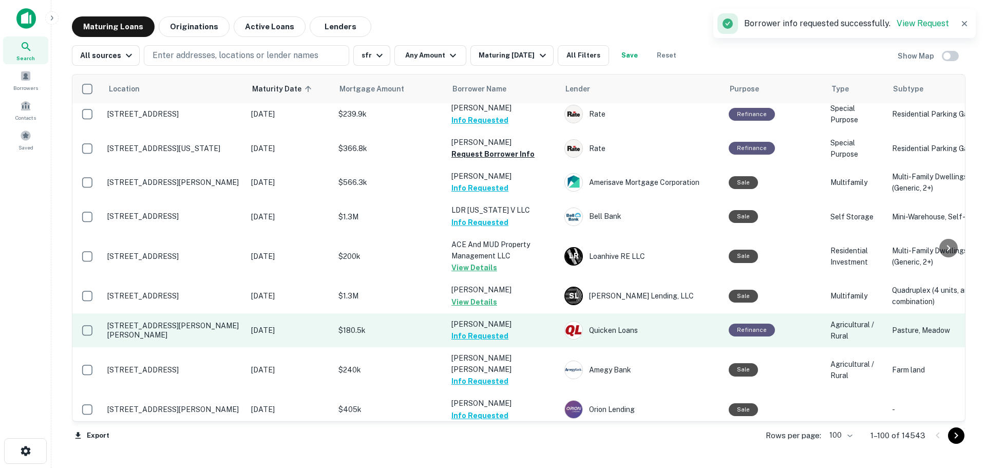
scroll to position [1297, 0]
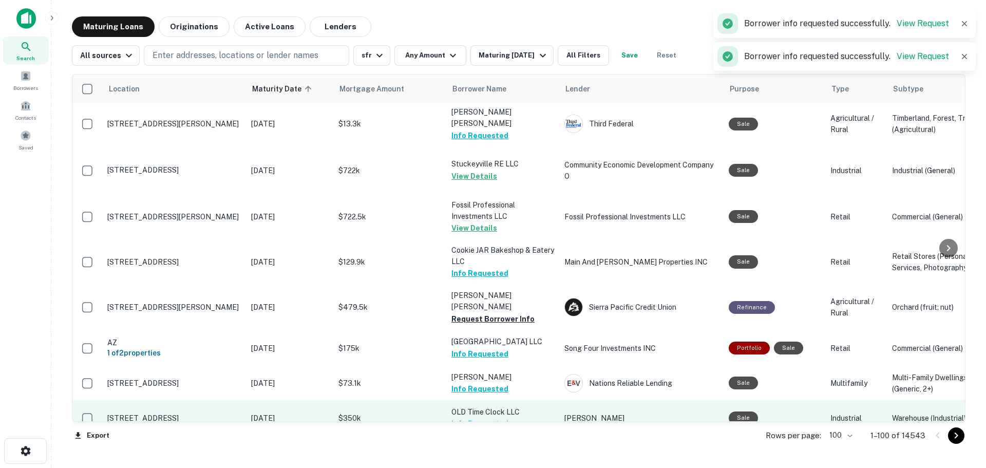
click at [513, 400] on td "OLD Time Clock LLC Info Requested" at bounding box center [502, 418] width 113 height 36
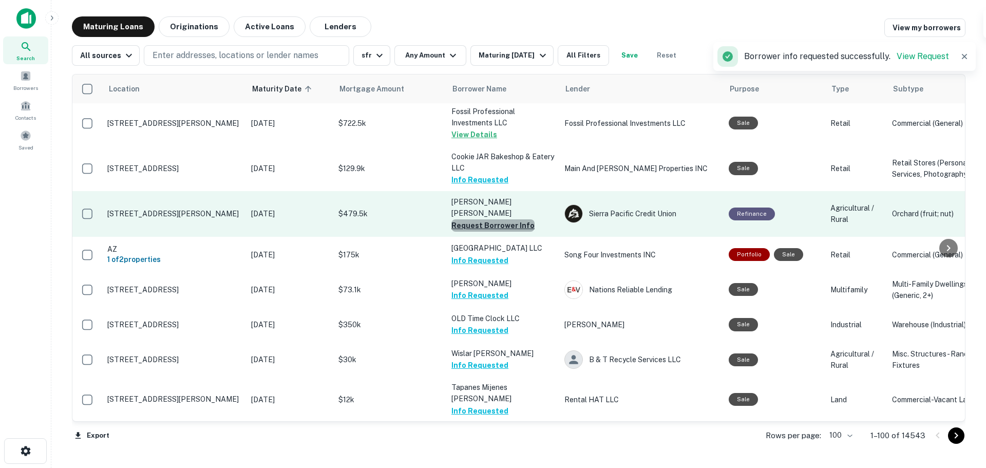
click at [517, 219] on button "Request Borrower Info" at bounding box center [493, 225] width 83 height 12
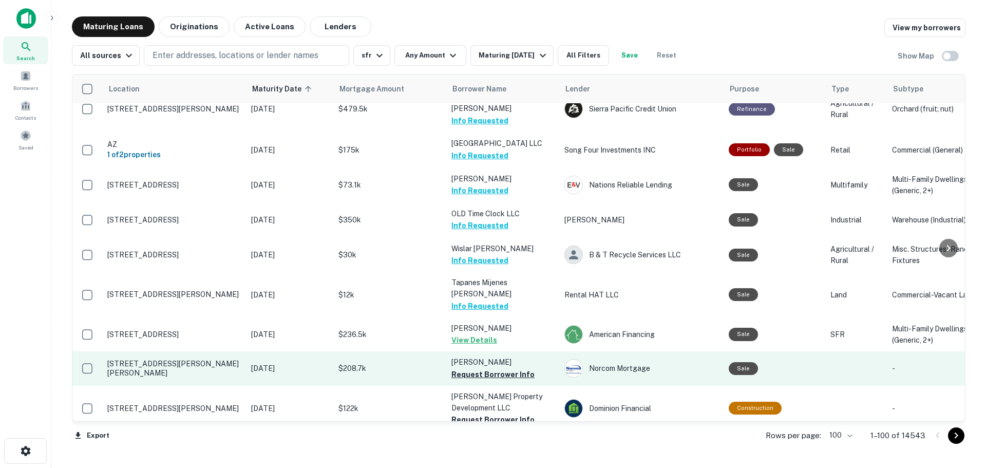
scroll to position [1490, 0]
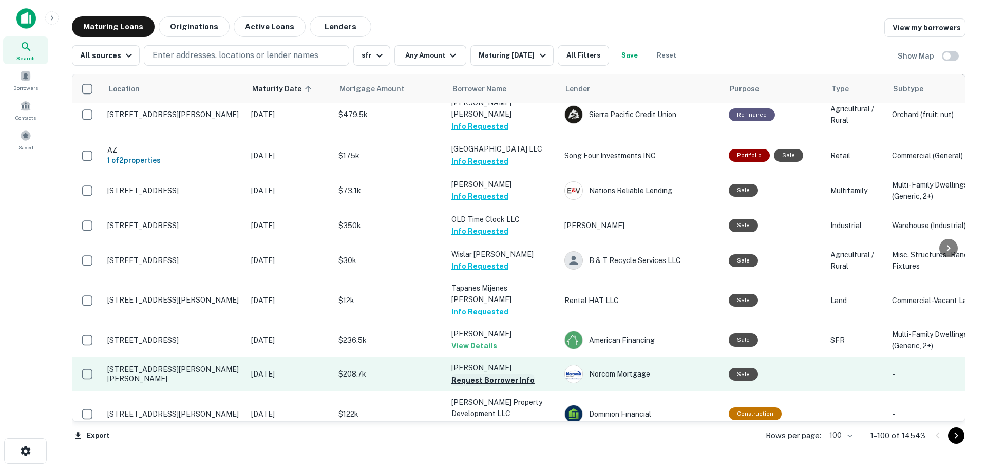
click at [509, 374] on button "Request Borrower Info" at bounding box center [493, 380] width 83 height 12
